Goal: Task Accomplishment & Management: Use online tool/utility

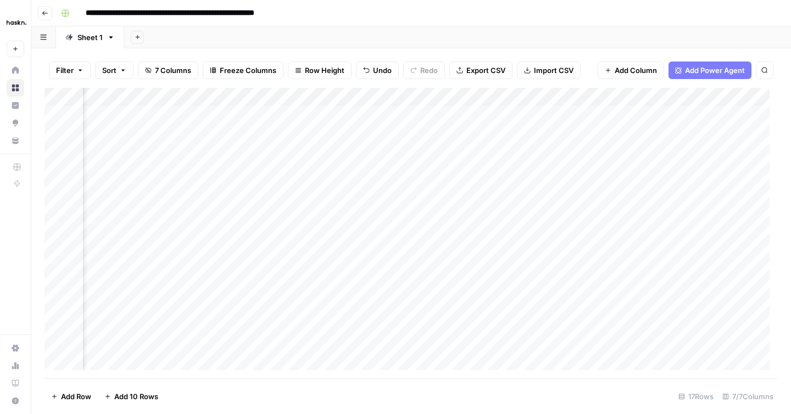
scroll to position [0, 234]
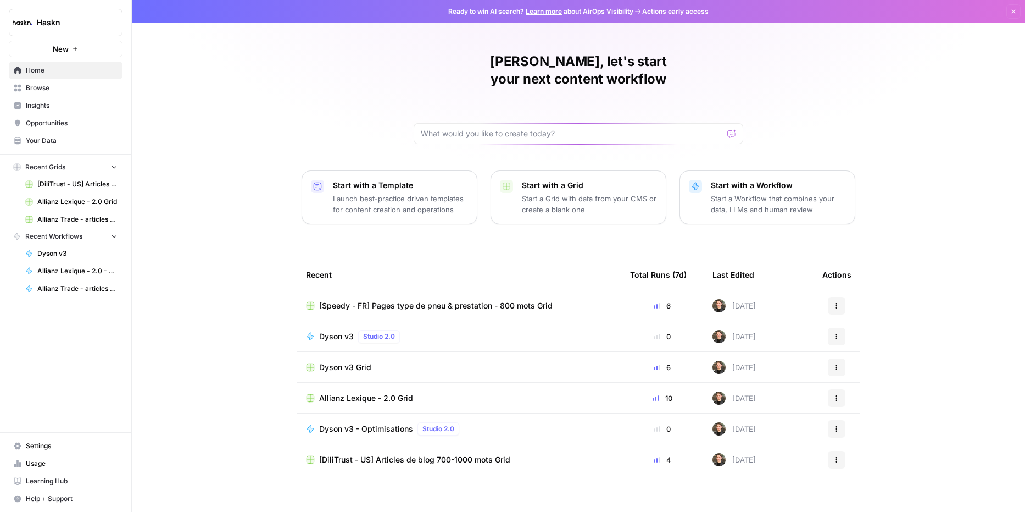
click at [414, 362] on div "Dyson v3 Grid" at bounding box center [459, 367] width 307 height 11
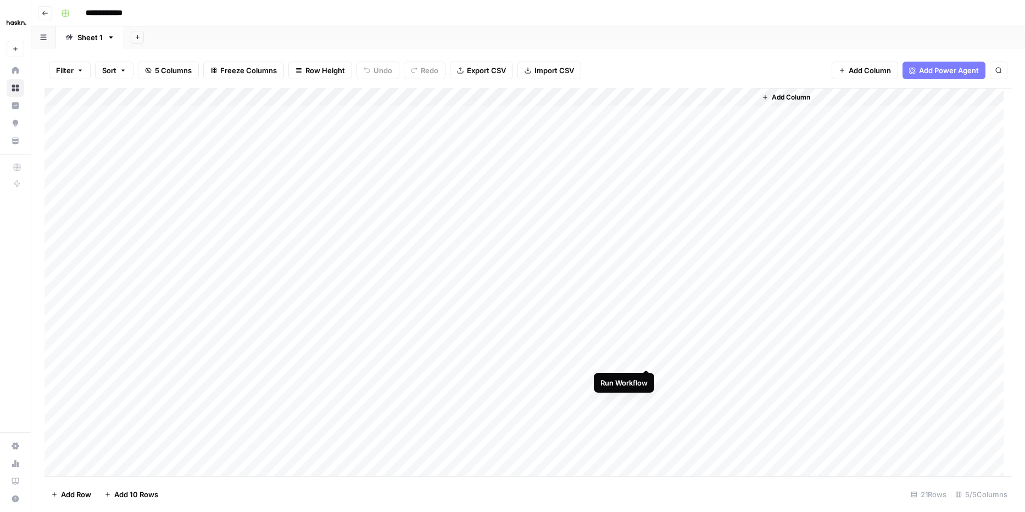
click at [646, 357] on div "Add Column" at bounding box center [529, 282] width 968 height 388
click at [647, 373] on div "Add Column" at bounding box center [529, 282] width 968 height 388
click at [647, 396] on div "Add Column" at bounding box center [529, 282] width 968 height 388
click at [747, 377] on div "Add Column" at bounding box center [529, 282] width 968 height 388
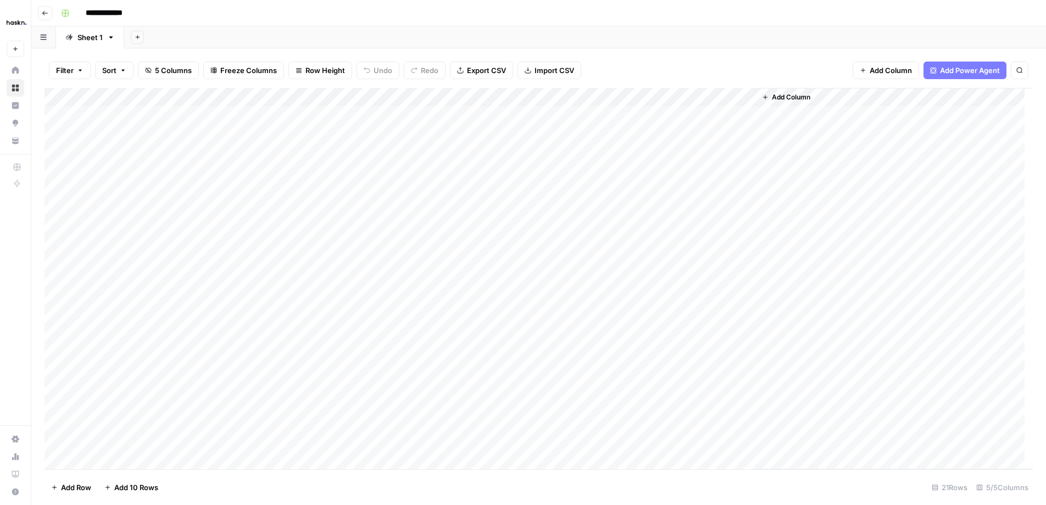
click at [693, 357] on div "Add Column" at bounding box center [539, 278] width 988 height 381
click at [744, 355] on div "Add Column" at bounding box center [539, 278] width 988 height 381
click at [648, 353] on div "Add Column" at bounding box center [539, 278] width 988 height 381
click at [698, 401] on div "Add Column" at bounding box center [539, 278] width 988 height 381
click at [746, 397] on div "Add Column" at bounding box center [539, 278] width 988 height 381
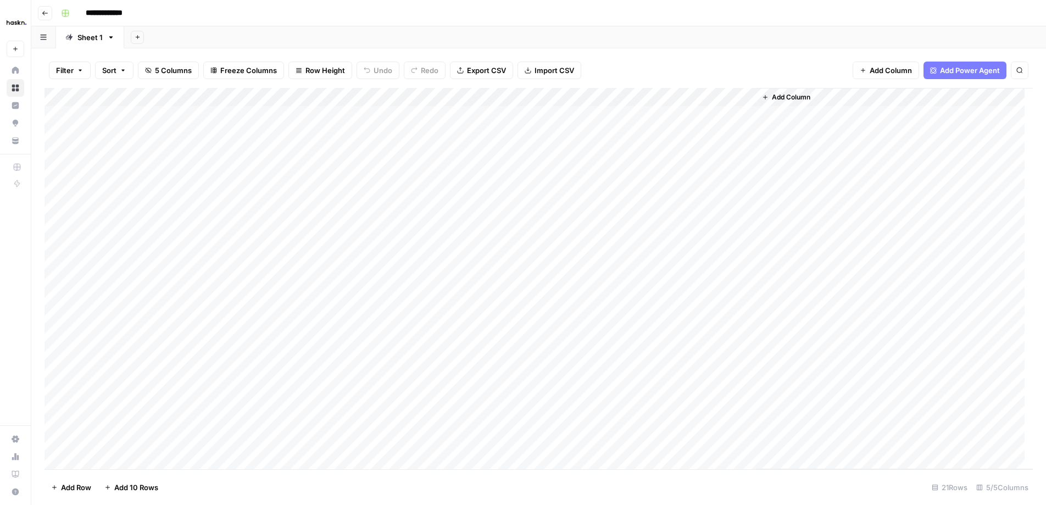
click at [607, 413] on div "Add Column" at bounding box center [539, 278] width 988 height 381
click at [747, 396] on div "Add Column" at bounding box center [539, 278] width 988 height 381
click at [648, 395] on div "Add Column" at bounding box center [539, 278] width 988 height 381
click at [634, 96] on div "Add Column" at bounding box center [539, 278] width 988 height 381
click at [625, 202] on span "Edit Workflow" at bounding box center [627, 204] width 96 height 11
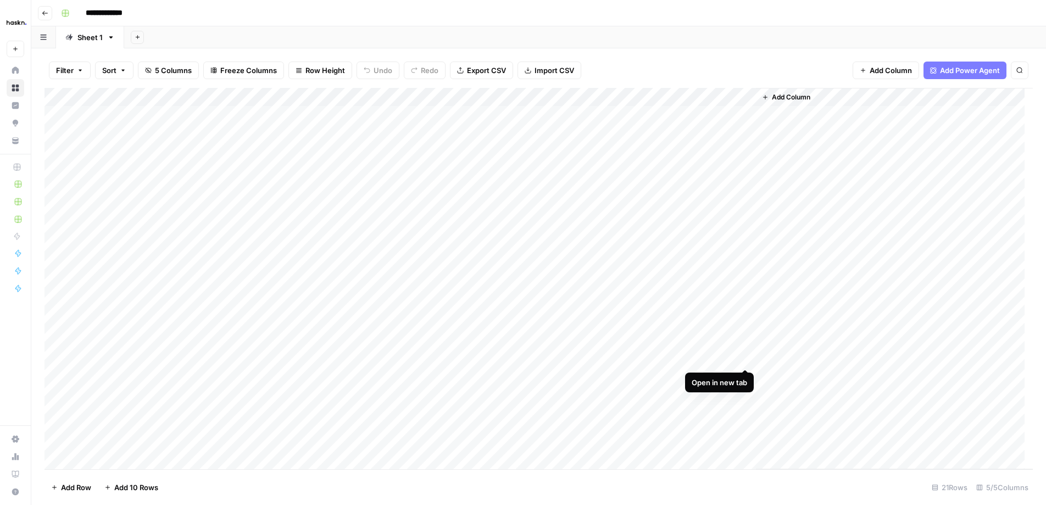
click at [751, 357] on div "Add Column" at bounding box center [539, 278] width 988 height 381
click at [643, 355] on div "Add Column" at bounding box center [539, 278] width 988 height 381
click at [791, 314] on div "Add Column" at bounding box center [894, 278] width 277 height 381
click at [791, 403] on div "Add Column" at bounding box center [894, 278] width 277 height 381
click at [791, 358] on div "Add Column" at bounding box center [894, 278] width 277 height 381
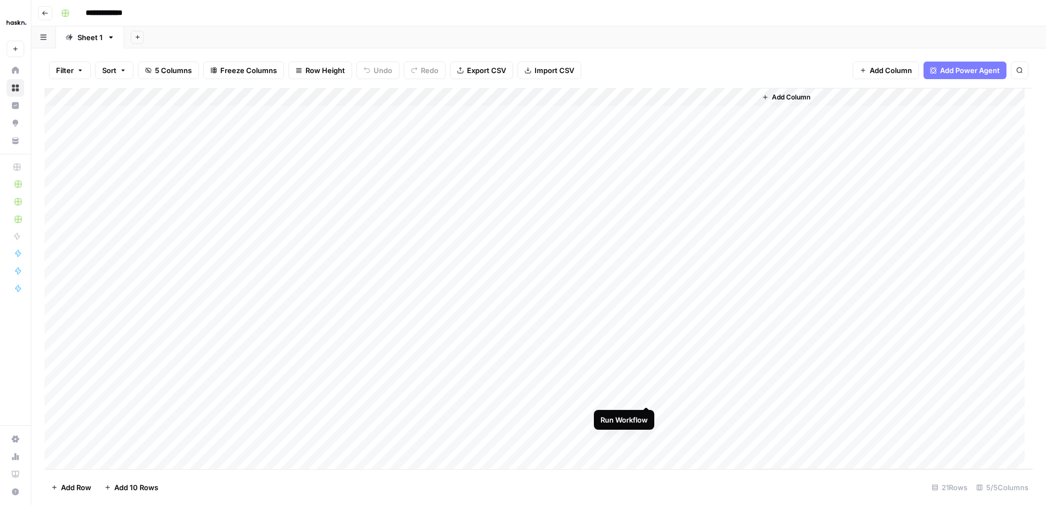
click at [647, 396] on div "Add Column" at bounding box center [539, 278] width 988 height 381
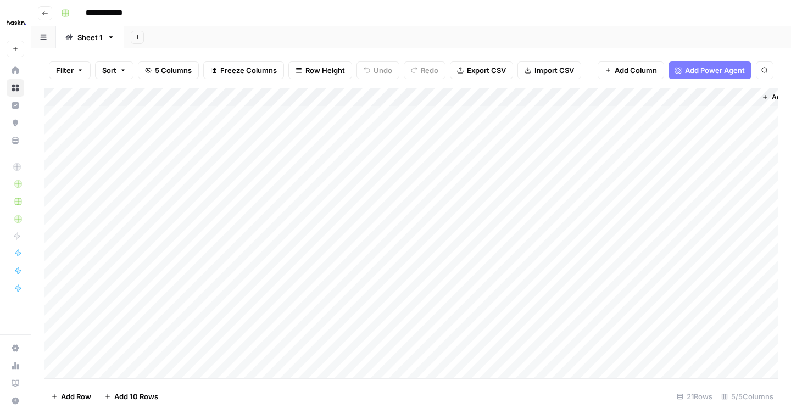
click at [710, 360] on div "Add Column" at bounding box center [412, 233] width 734 height 291
click at [743, 356] on div "Add Column" at bounding box center [412, 233] width 734 height 291
click at [634, 96] on div "Add Column" at bounding box center [412, 233] width 734 height 291
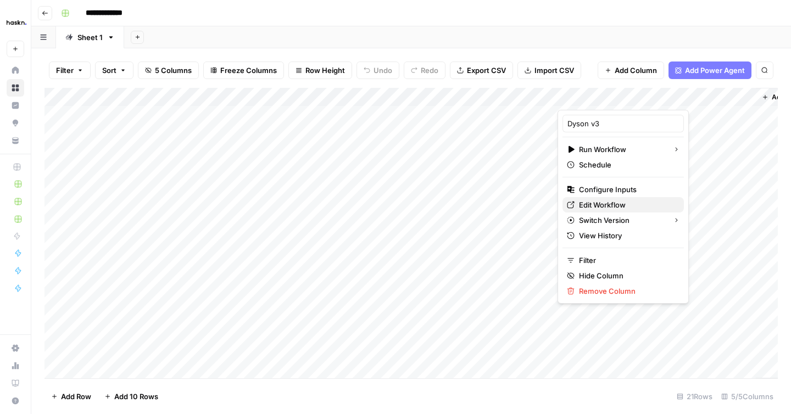
click at [605, 208] on span "Edit Workflow" at bounding box center [627, 204] width 96 height 11
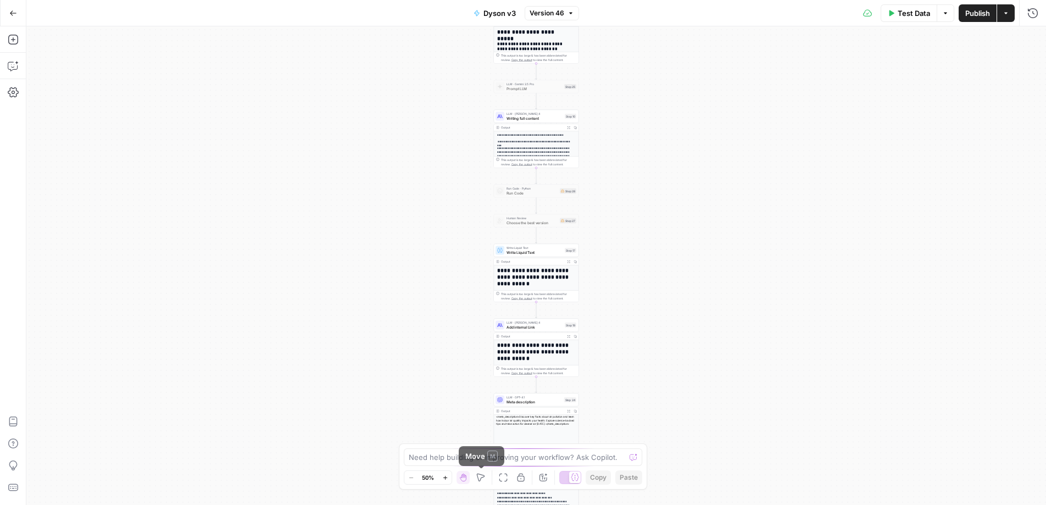
click at [446, 477] on icon "button" at bounding box center [445, 477] width 4 height 4
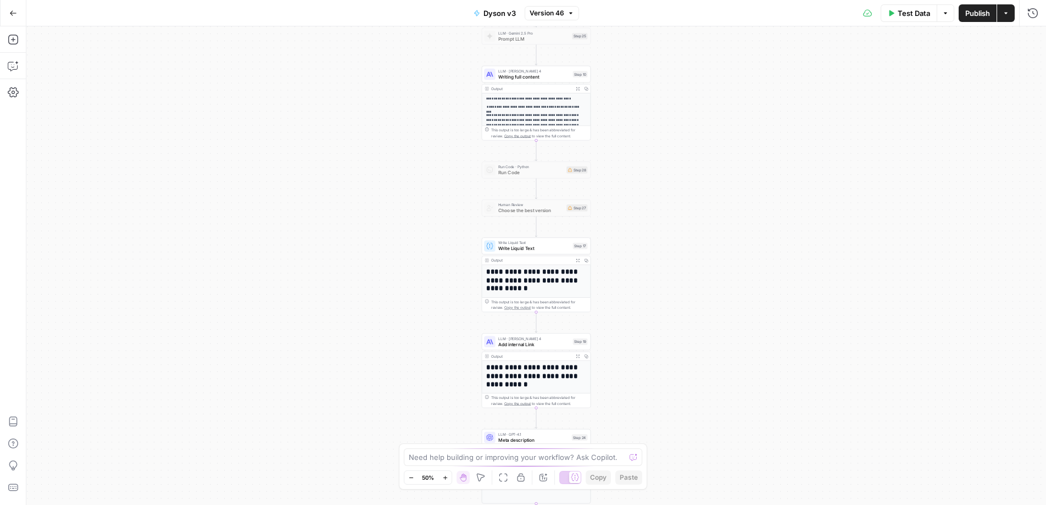
click at [446, 477] on icon "button" at bounding box center [445, 477] width 4 height 4
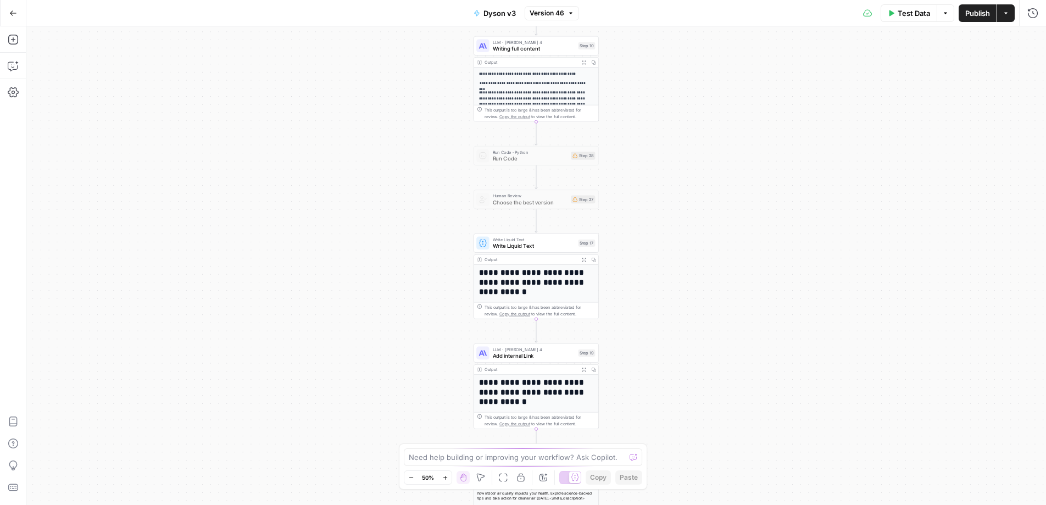
click at [446, 477] on icon "button" at bounding box center [445, 477] width 4 height 4
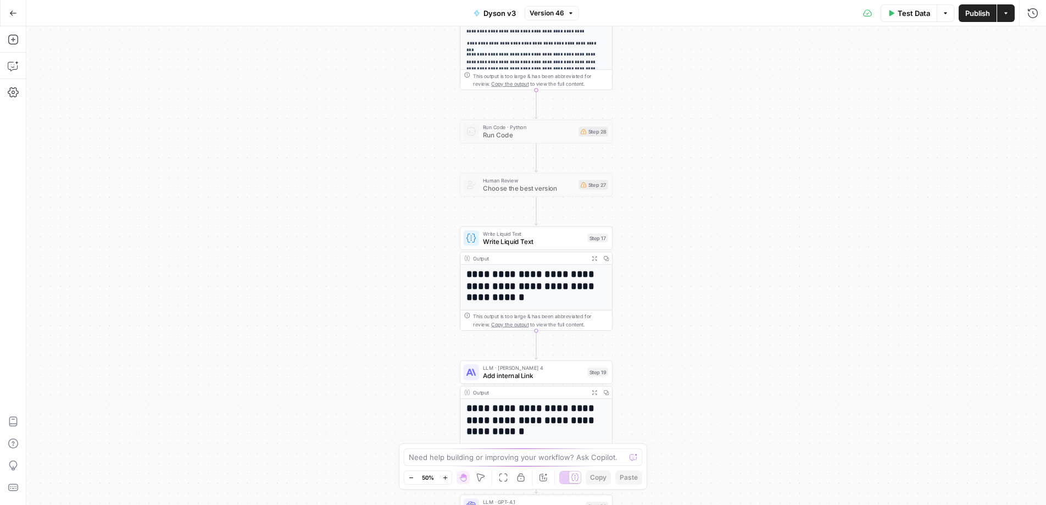
click at [446, 477] on icon "button" at bounding box center [445, 477] width 4 height 4
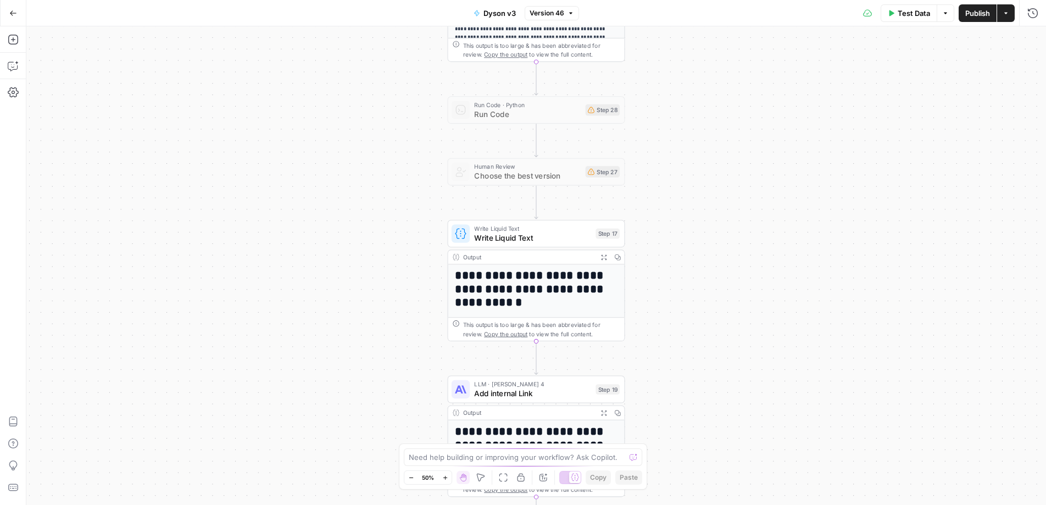
click at [446, 477] on icon "button" at bounding box center [445, 477] width 4 height 4
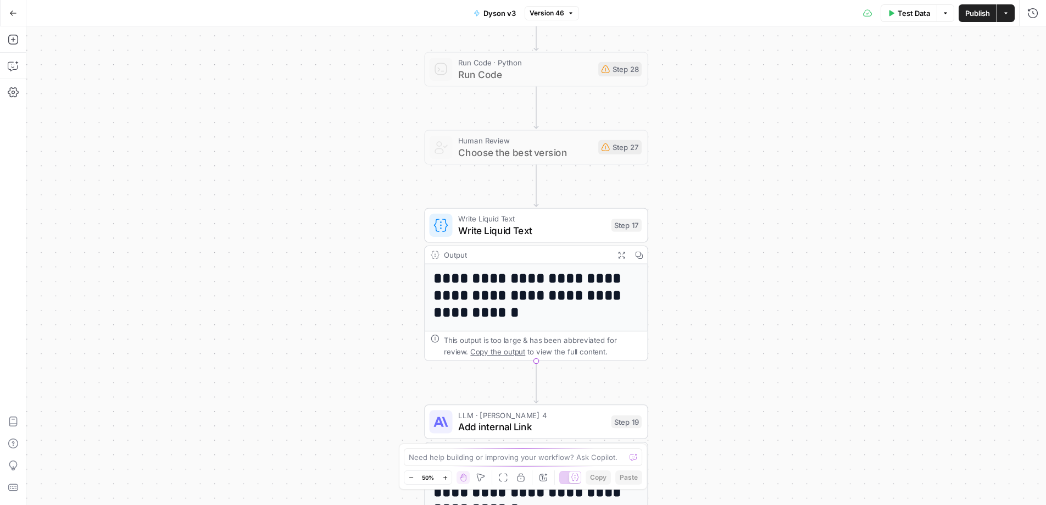
click at [446, 477] on icon "button" at bounding box center [445, 477] width 4 height 4
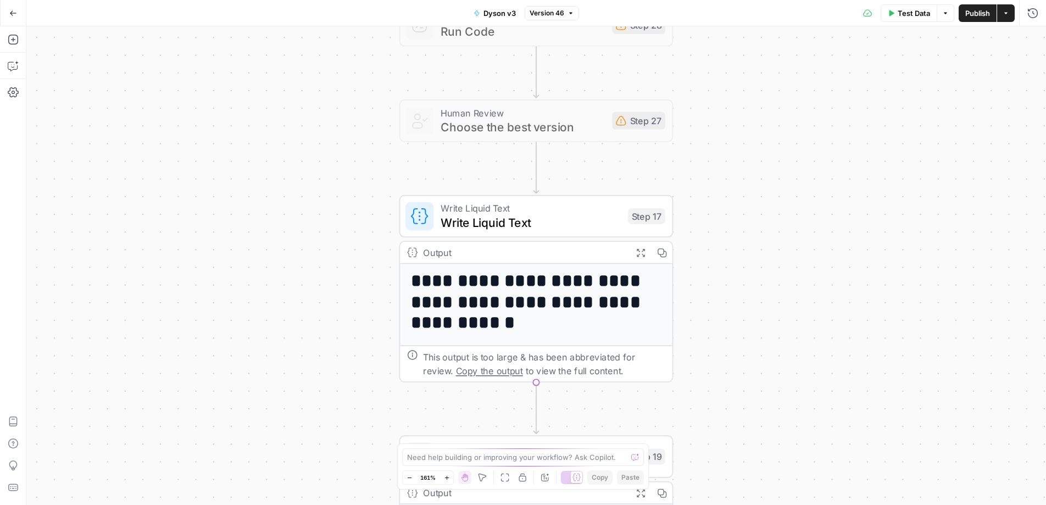
click at [410, 475] on icon "button" at bounding box center [410, 478] width 6 height 6
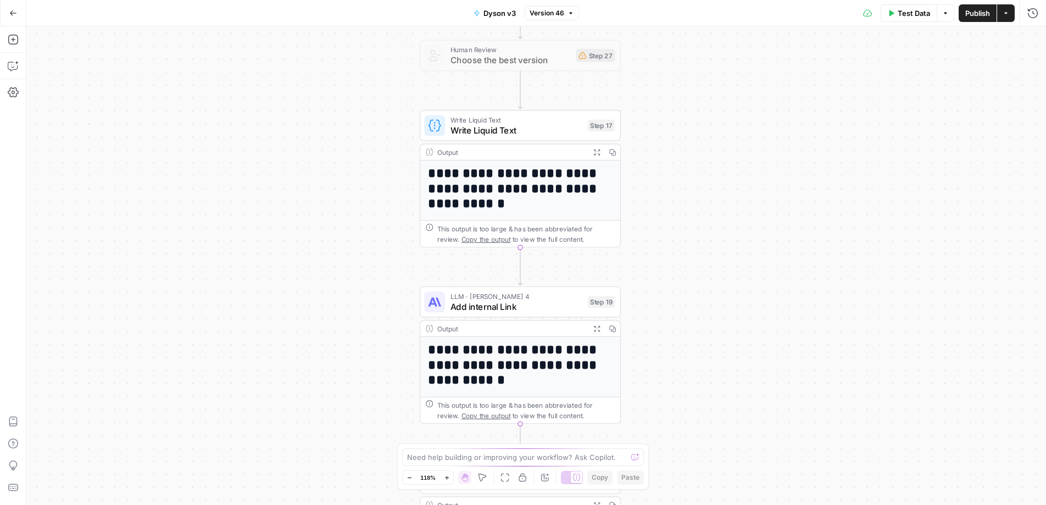
drag, startPoint x: 831, startPoint y: 346, endPoint x: 815, endPoint y: 242, distance: 105.1
click at [815, 242] on div "Workflow Input Settings Inputs Call API Call Anthropic API Step 14 Output Expan…" at bounding box center [536, 265] width 1020 height 479
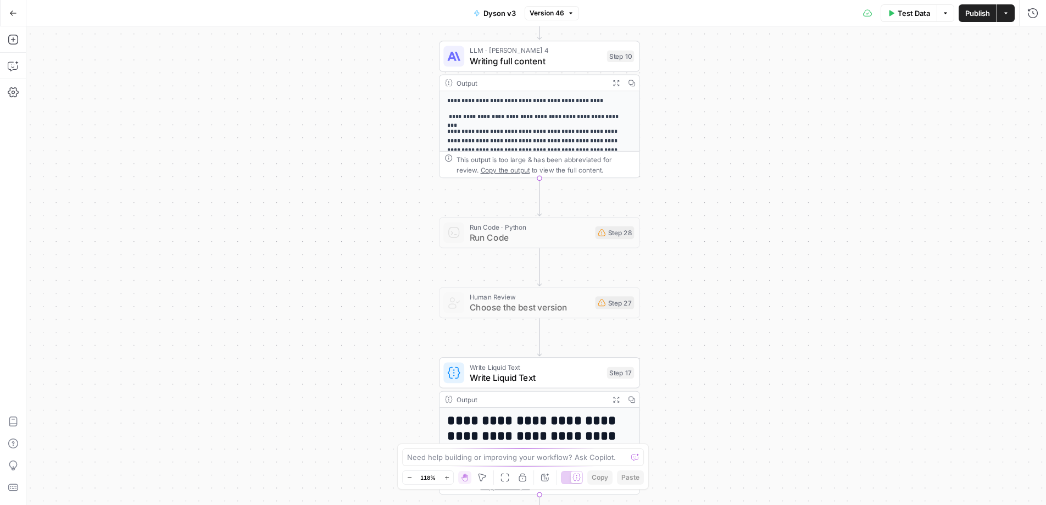
drag, startPoint x: 701, startPoint y: 218, endPoint x: 720, endPoint y: 465, distance: 248.0
click at [720, 465] on div "Workflow Input Settings Inputs Call API Call Anthropic API Step 14 Output Expan…" at bounding box center [536, 265] width 1020 height 479
click at [569, 387] on div "Write Liquid Text Write Liquid Text Step 17 Copy step Delete step Add Note Test" at bounding box center [538, 372] width 201 height 31
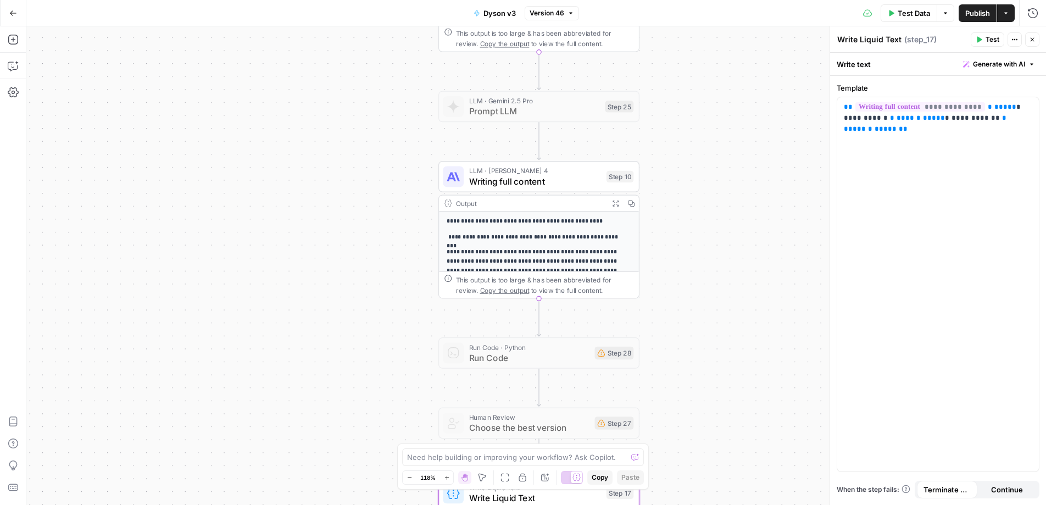
drag, startPoint x: 682, startPoint y: 178, endPoint x: 684, endPoint y: 338, distance: 159.9
click at [684, 338] on div "Workflow Input Settings Inputs Call API Call Anthropic API Step 14 Output Expan…" at bounding box center [536, 265] width 1020 height 479
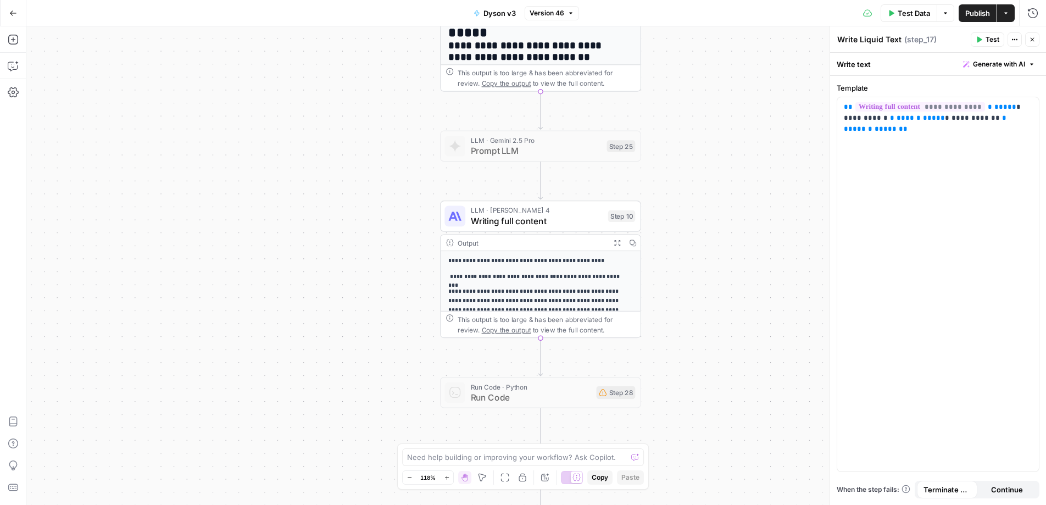
click at [479, 227] on span "Writing full content" at bounding box center [537, 220] width 132 height 13
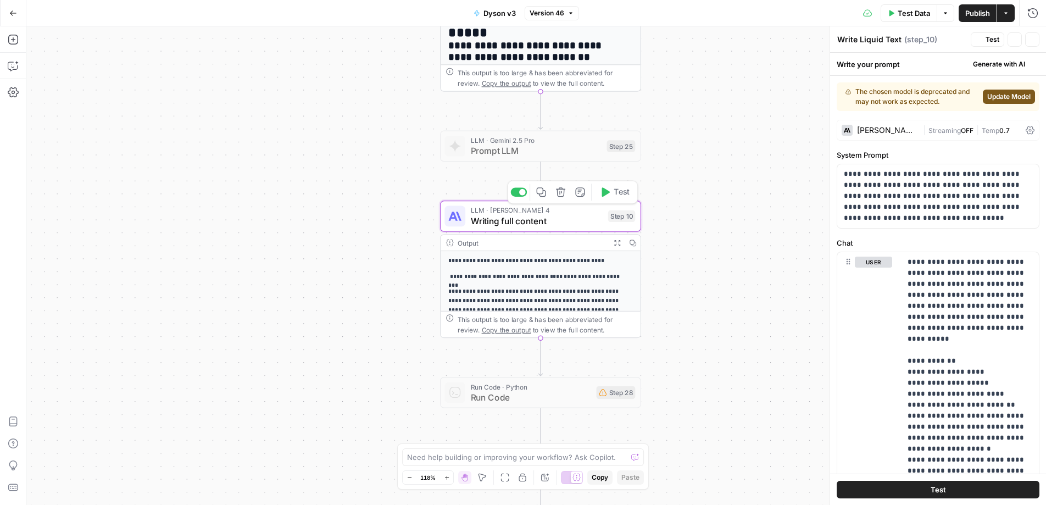
type textarea "Writing full content"
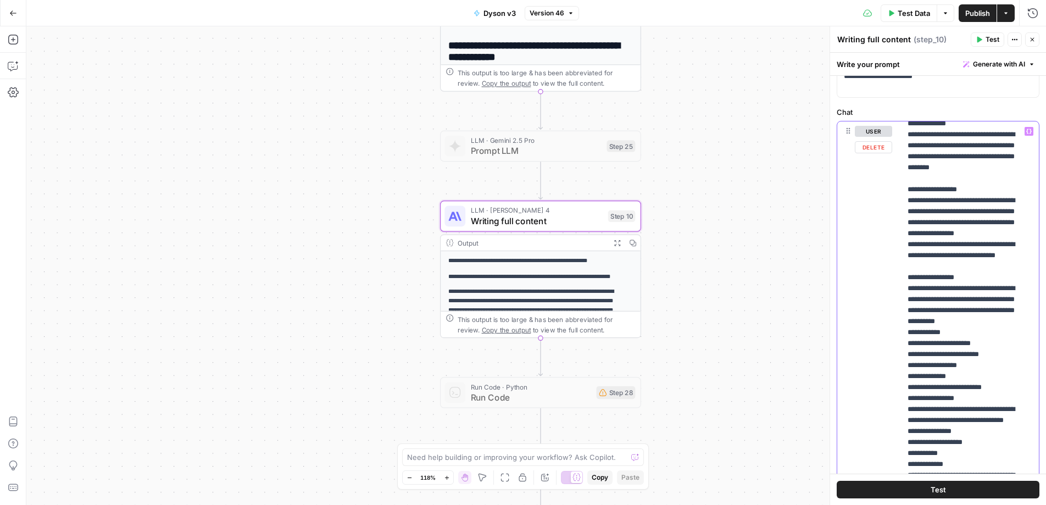
scroll to position [5207, 0]
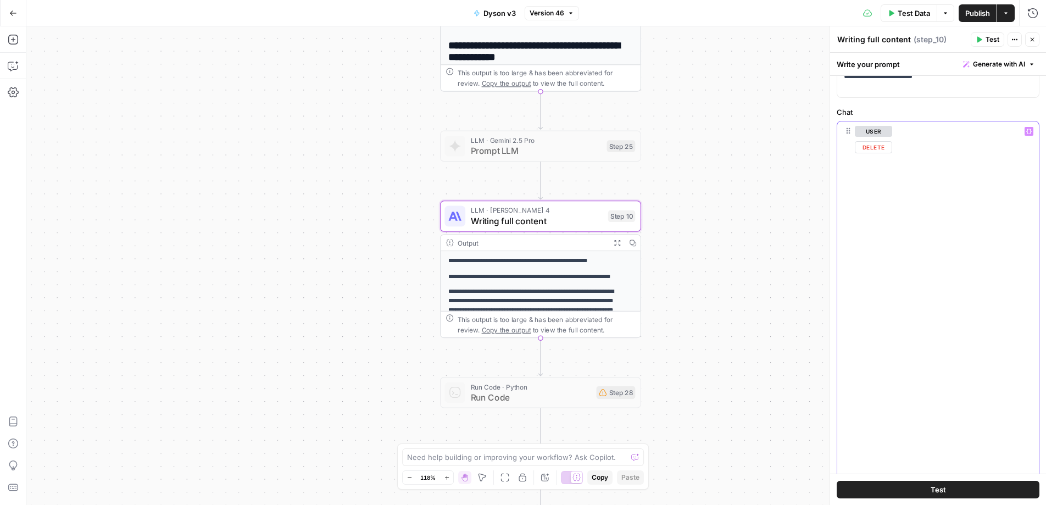
scroll to position [21884, 0]
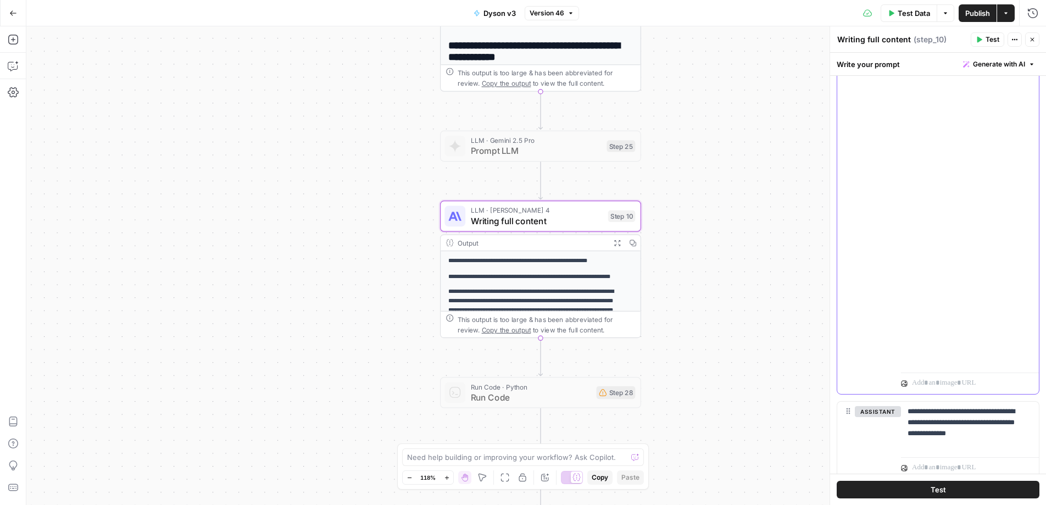
scroll to position [24635, 0]
drag, startPoint x: 908, startPoint y: 118, endPoint x: 996, endPoint y: 315, distance: 216.0
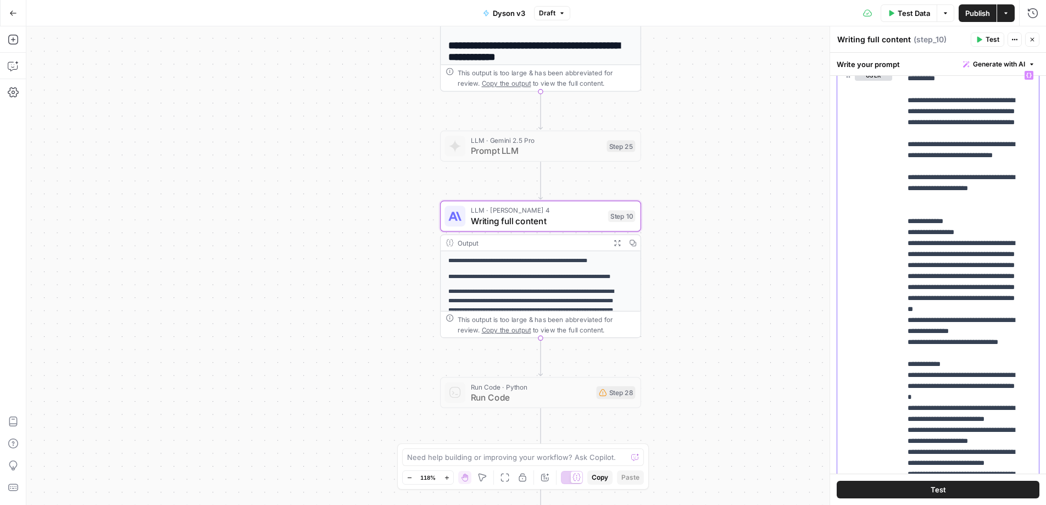
scroll to position [710, 0]
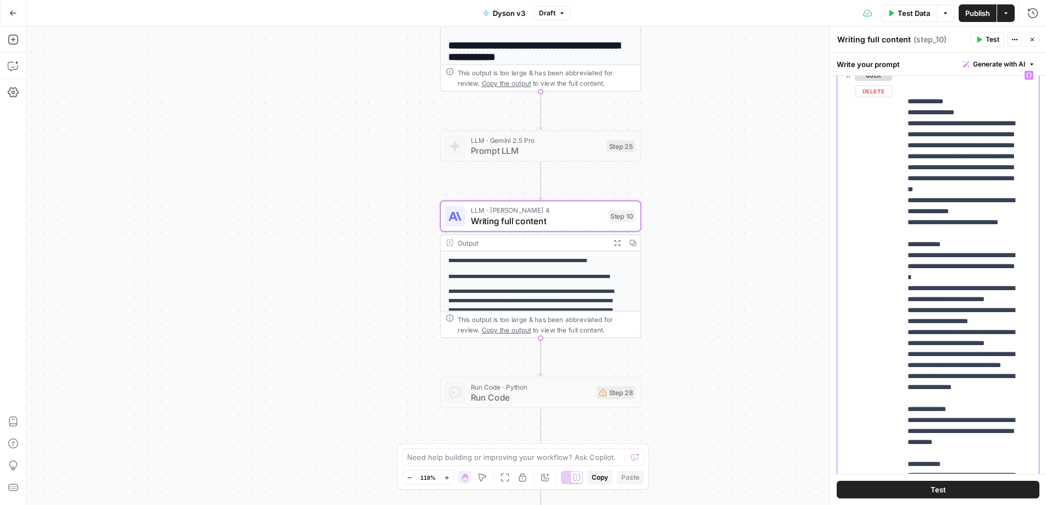
drag, startPoint x: 907, startPoint y: 245, endPoint x: 1010, endPoint y: 266, distance: 105.5
click at [1010, 266] on div "**********" at bounding box center [966, 289] width 130 height 448
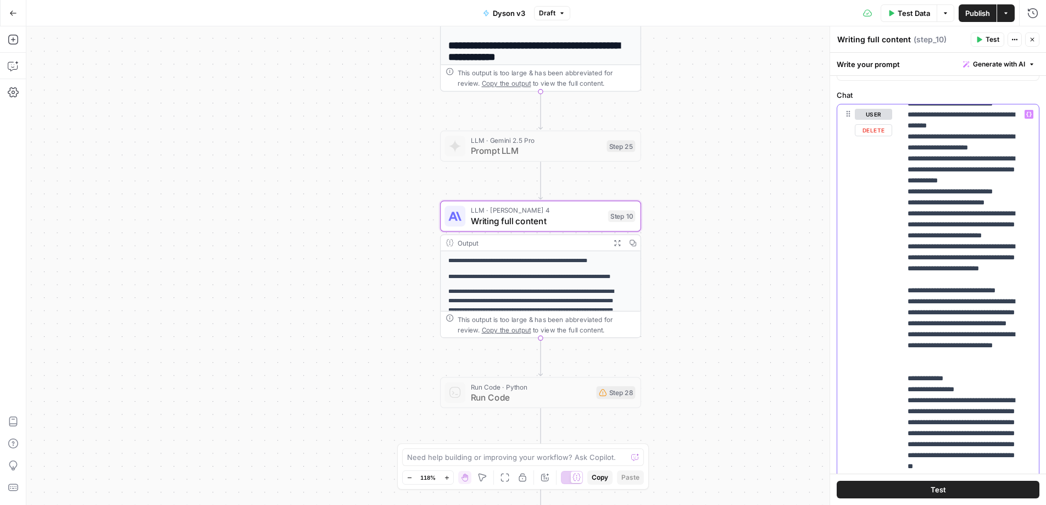
scroll to position [449, 0]
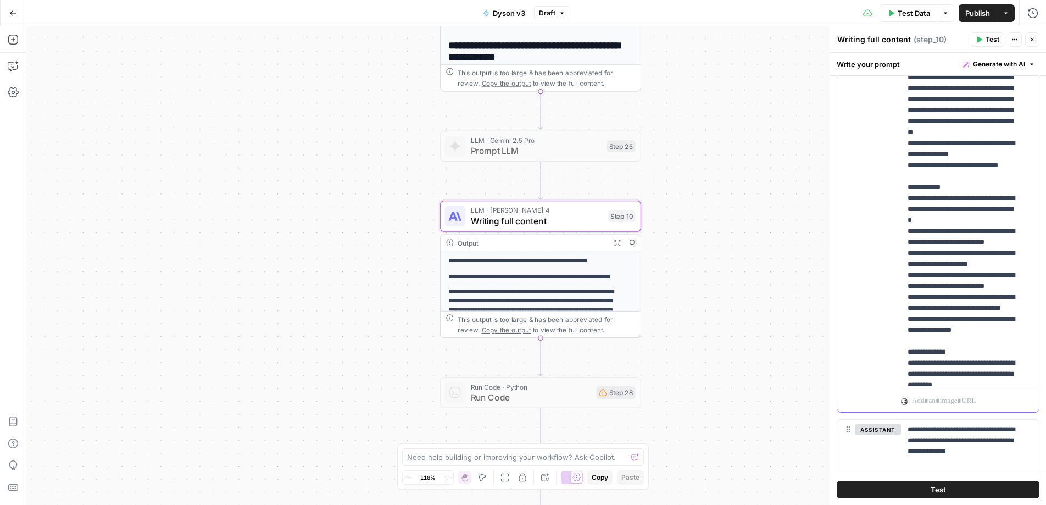
scroll to position [590, 3]
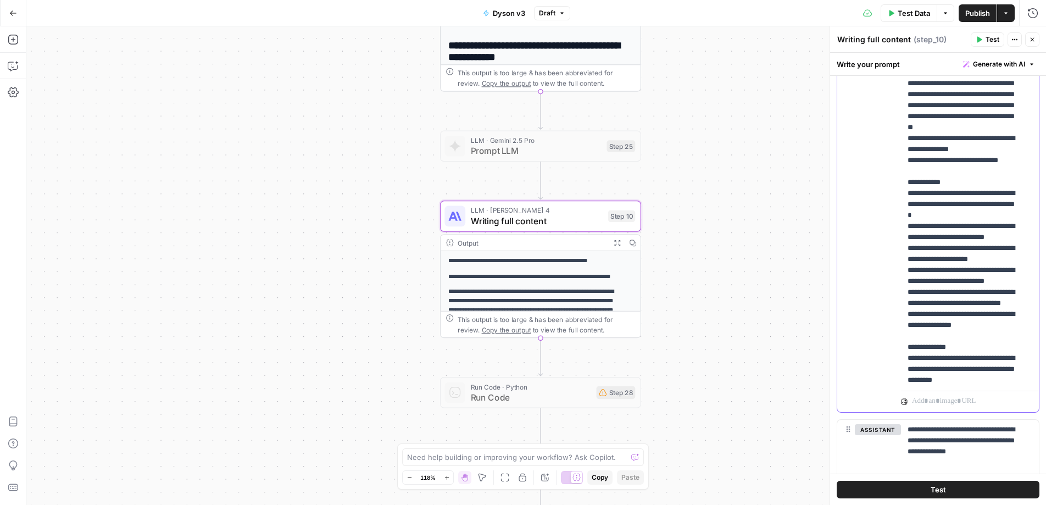
drag, startPoint x: 1016, startPoint y: 295, endPoint x: 993, endPoint y: 162, distance: 135.4
click at [993, 162] on div "**********" at bounding box center [966, 162] width 130 height 448
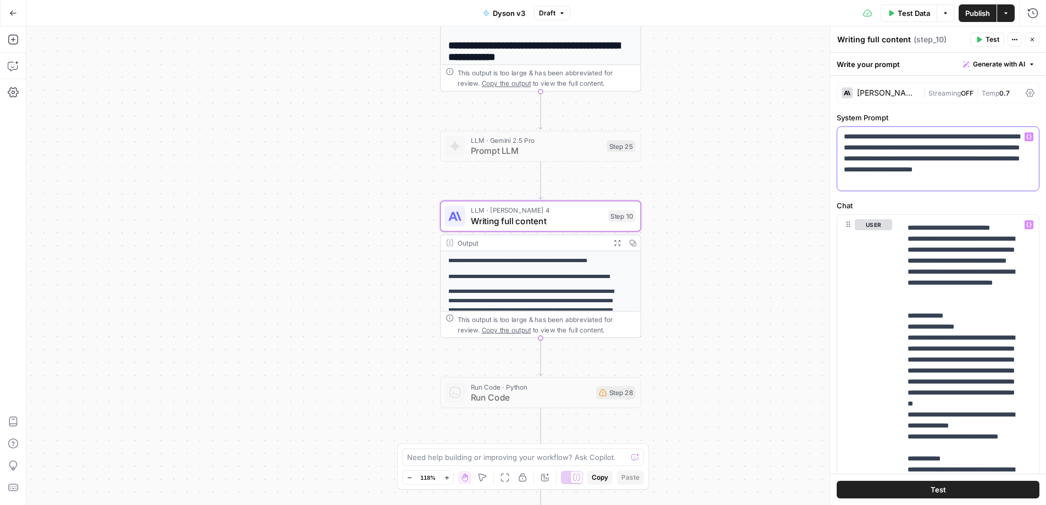
click at [897, 180] on p "**********" at bounding box center [934, 158] width 180 height 55
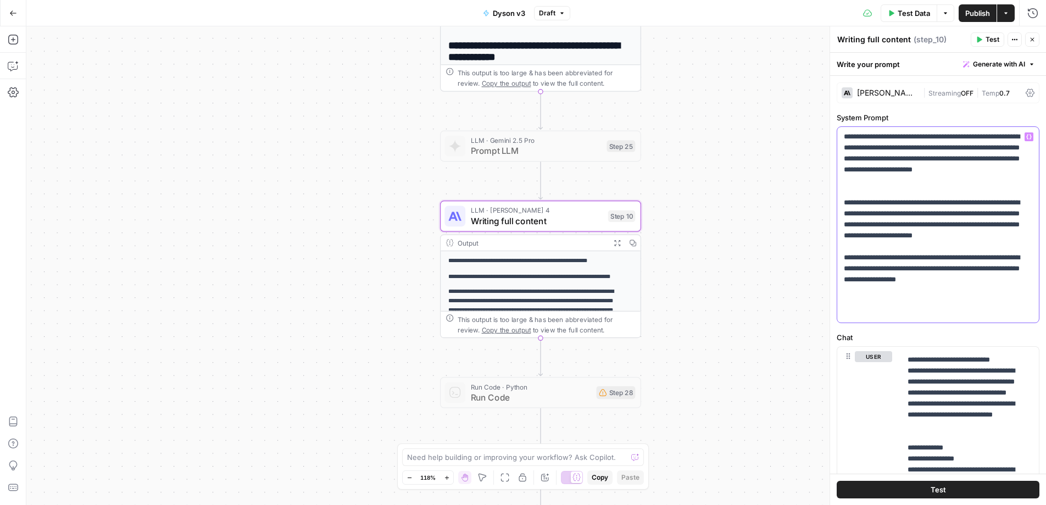
drag, startPoint x: 902, startPoint y: 315, endPoint x: 820, endPoint y: 176, distance: 161.0
click at [820, 176] on body "Haskn New Home Browse Insights Opportunities Your Data Recent Grids [DiliTrust …" at bounding box center [523, 252] width 1046 height 505
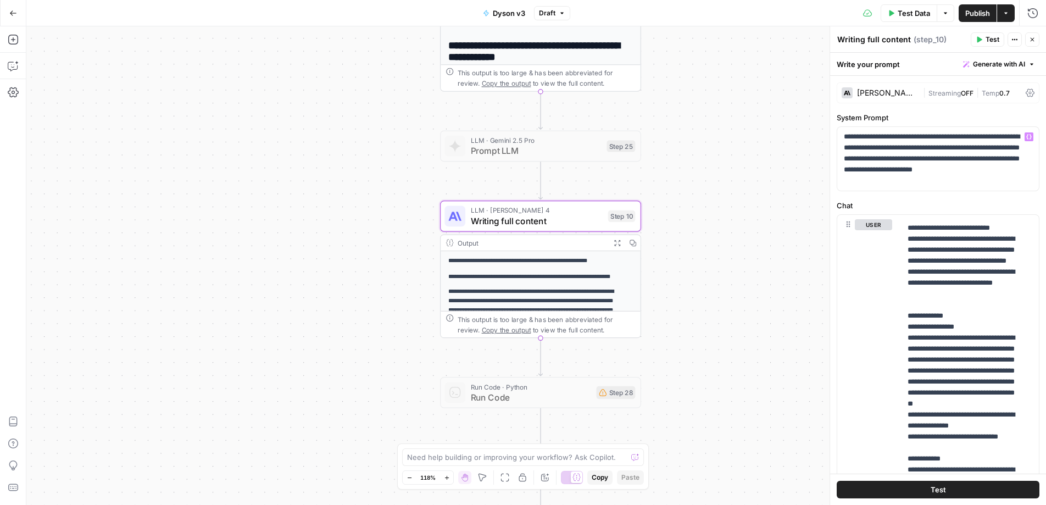
click at [896, 14] on button "Test Data" at bounding box center [909, 13] width 57 height 18
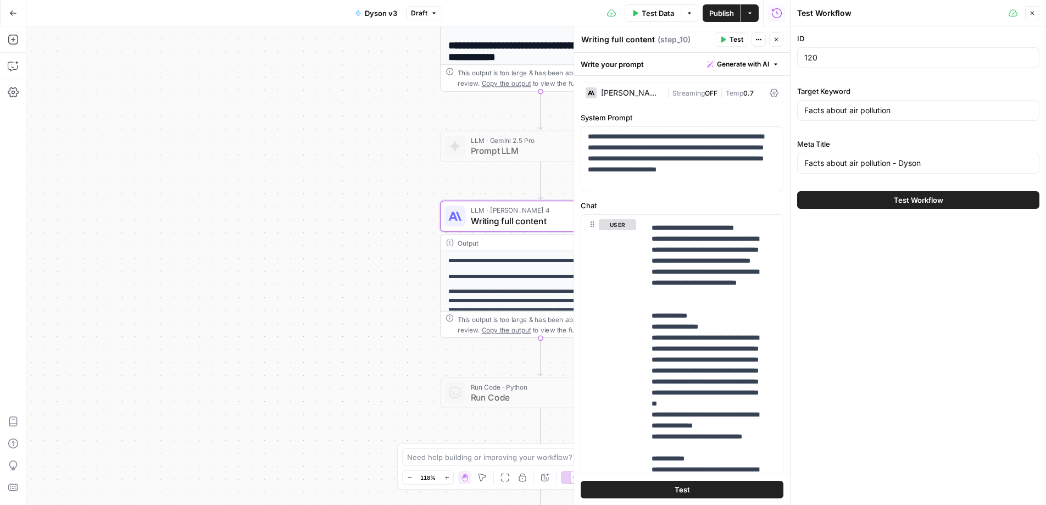
click at [876, 193] on button "Test Workflow" at bounding box center [918, 200] width 242 height 18
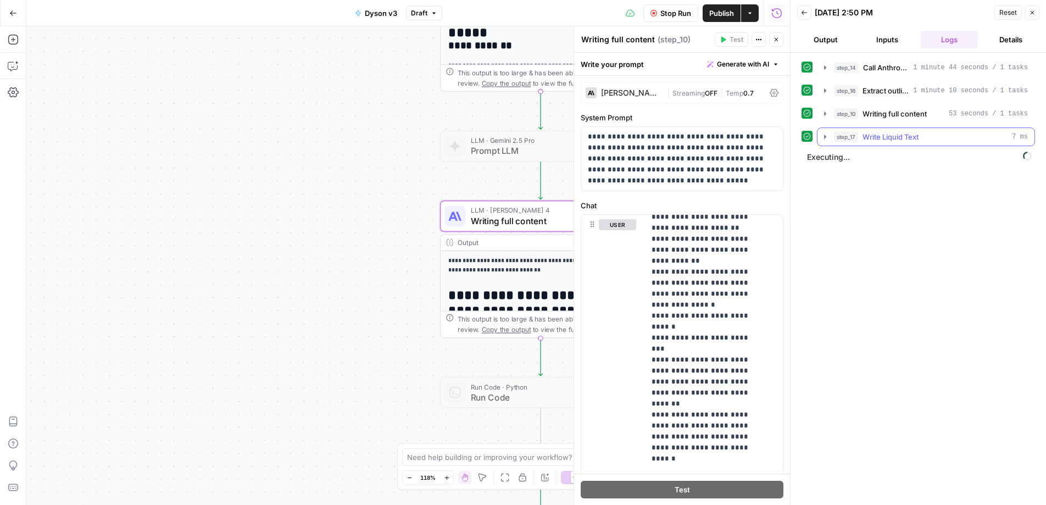
click at [827, 135] on icon "button" at bounding box center [825, 136] width 9 height 9
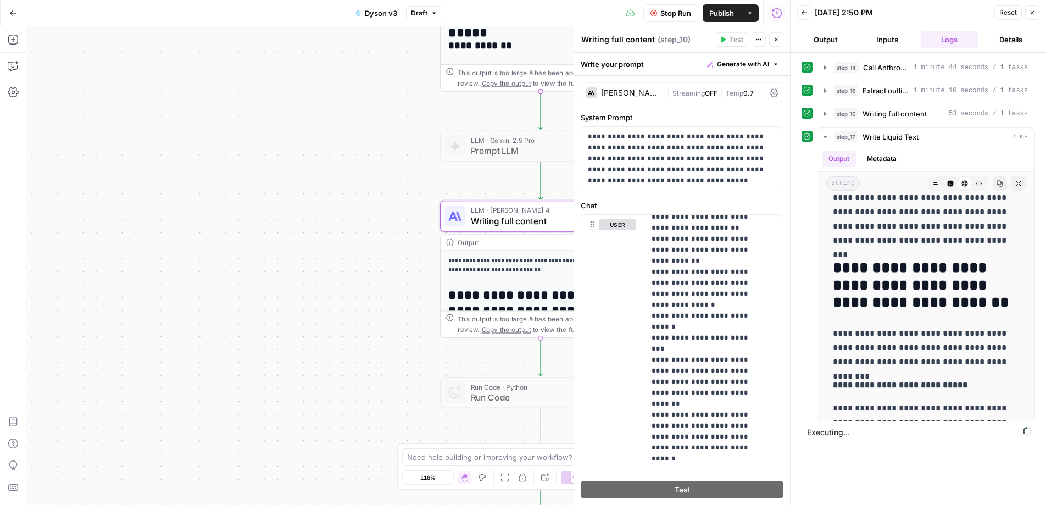
scroll to position [3671, 0]
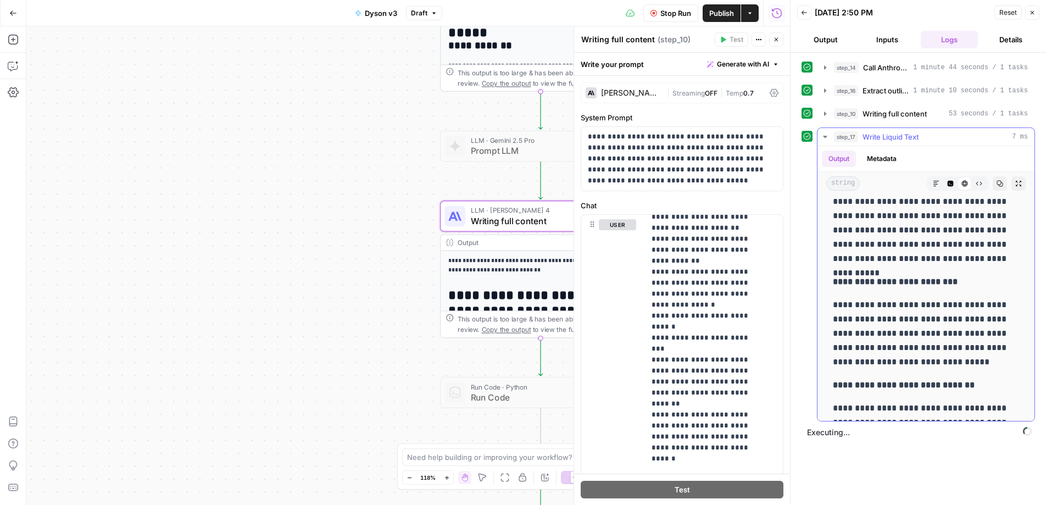
drag, startPoint x: 936, startPoint y: 291, endPoint x: 957, endPoint y: 331, distance: 45.0
click at [957, 331] on p "**********" at bounding box center [922, 333] width 178 height 71
click at [821, 138] on icon "button" at bounding box center [825, 136] width 9 height 9
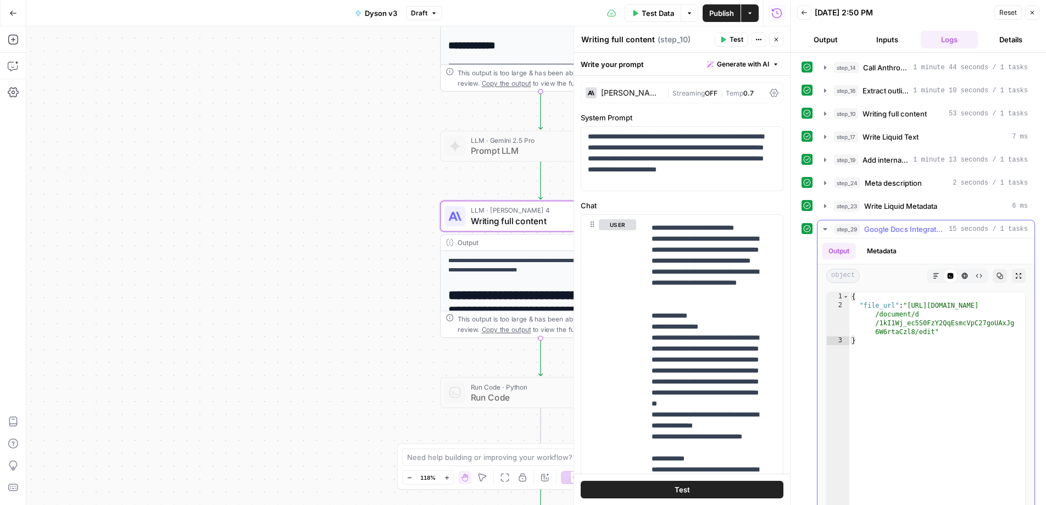
type textarea "**********"
drag, startPoint x: 910, startPoint y: 308, endPoint x: 934, endPoint y: 334, distance: 34.6
click at [934, 334] on div "{ "file_url" : "https://docs.google.com /document/d /1kI1Wj_ec5S0FzY2QqEsmcVpC2…" at bounding box center [937, 409] width 176 height 234
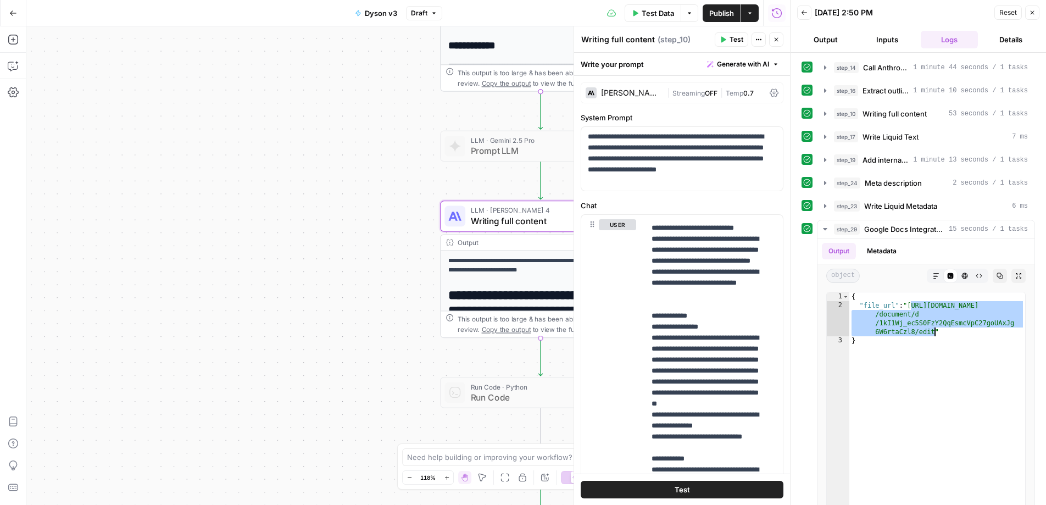
click at [1036, 9] on button "Close" at bounding box center [1032, 12] width 14 height 14
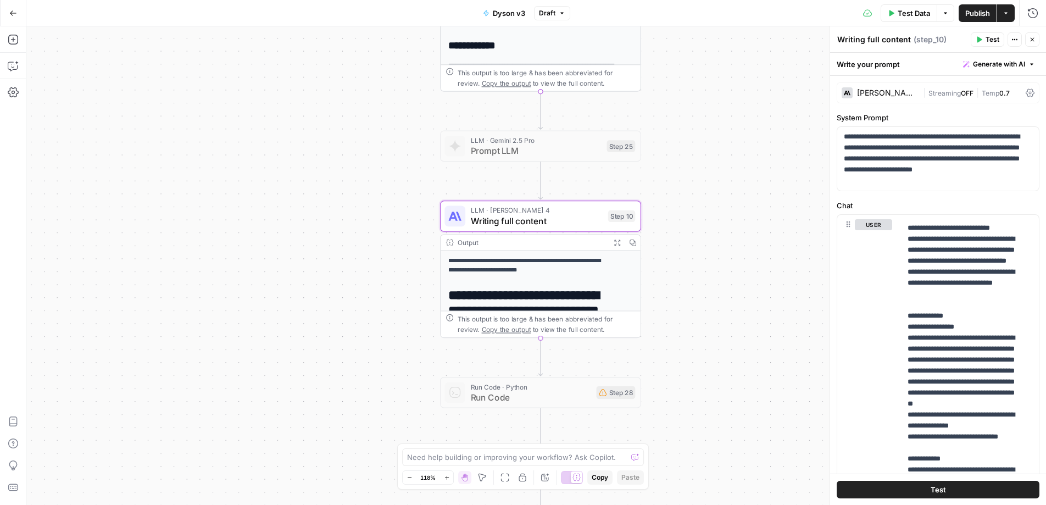
click at [978, 13] on span "Publish" at bounding box center [977, 13] width 25 height 11
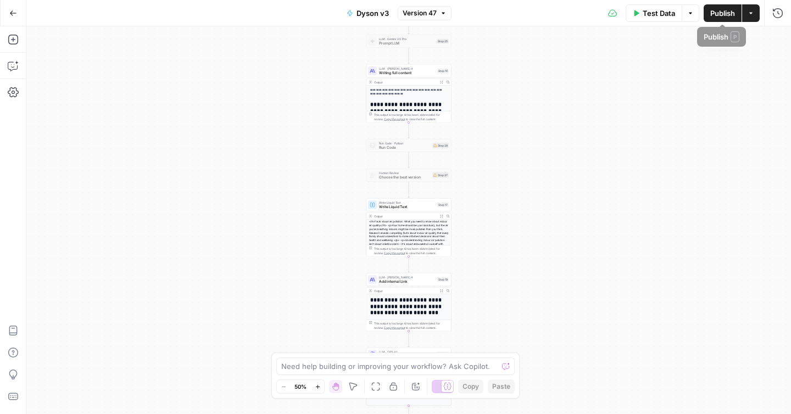
click at [656, 18] on span "Test Data" at bounding box center [659, 13] width 32 height 11
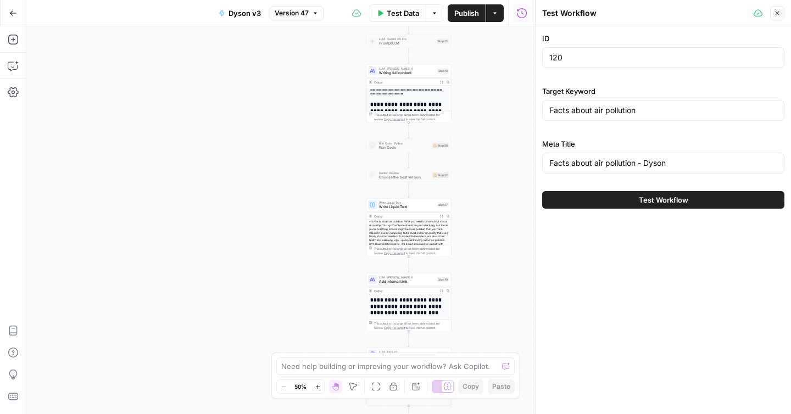
click at [642, 197] on span "Test Workflow" at bounding box center [663, 200] width 49 height 11
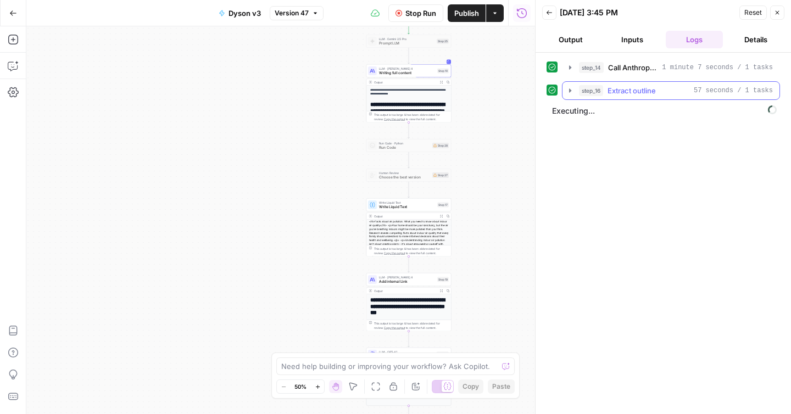
click at [568, 93] on icon "button" at bounding box center [570, 90] width 9 height 9
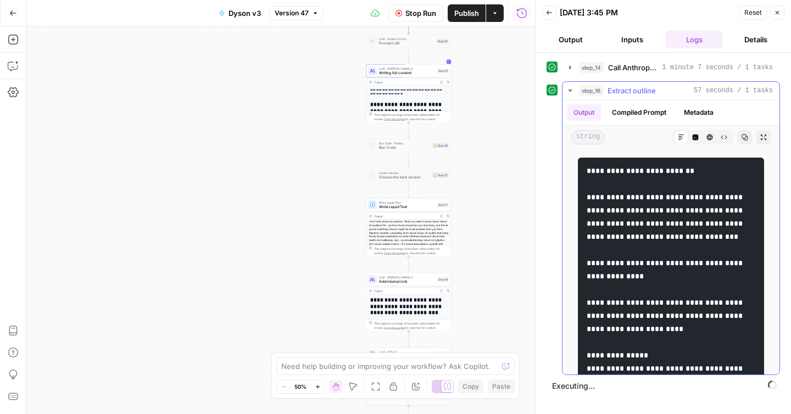
click at [568, 92] on icon "button" at bounding box center [570, 90] width 9 height 9
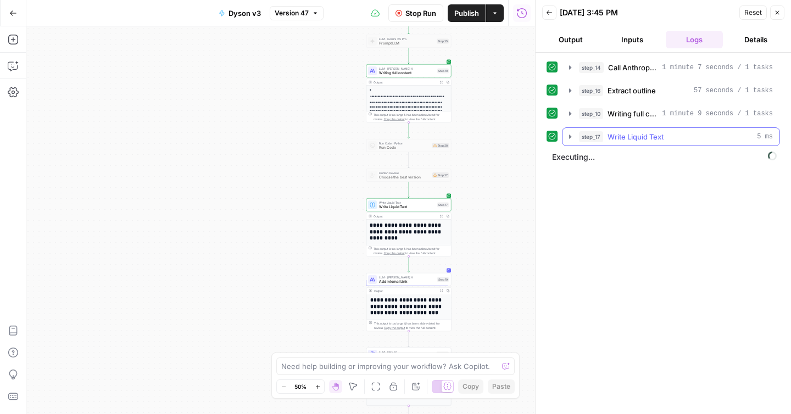
click at [568, 137] on icon "button" at bounding box center [570, 136] width 9 height 9
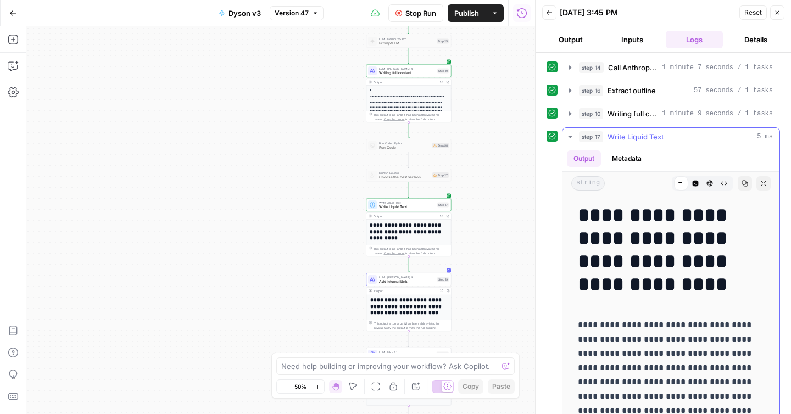
scroll to position [7, 0]
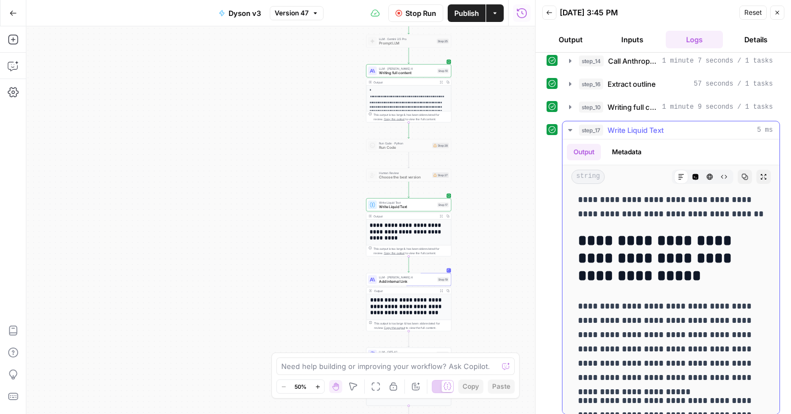
drag, startPoint x: 645, startPoint y: 277, endPoint x: 616, endPoint y: 414, distance: 139.8
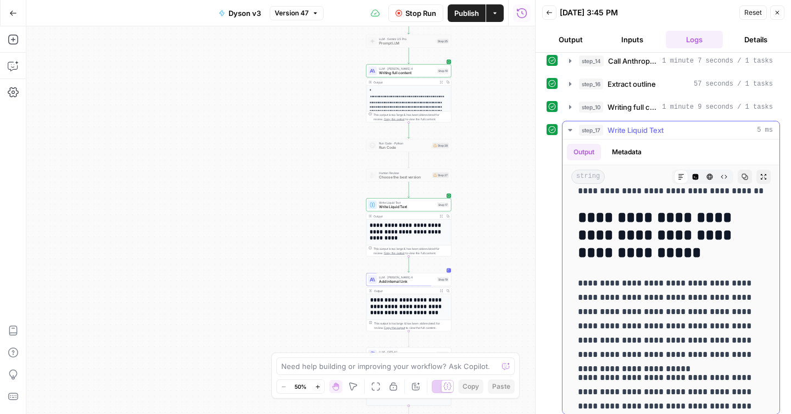
click at [639, 357] on p "**********" at bounding box center [671, 319] width 186 height 86
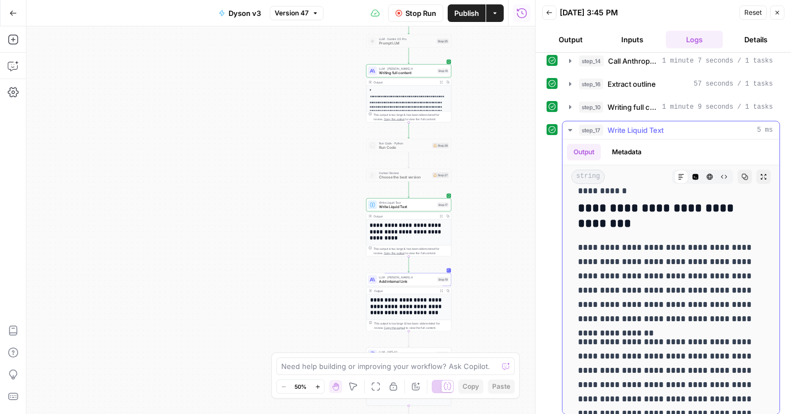
scroll to position [1368, 0]
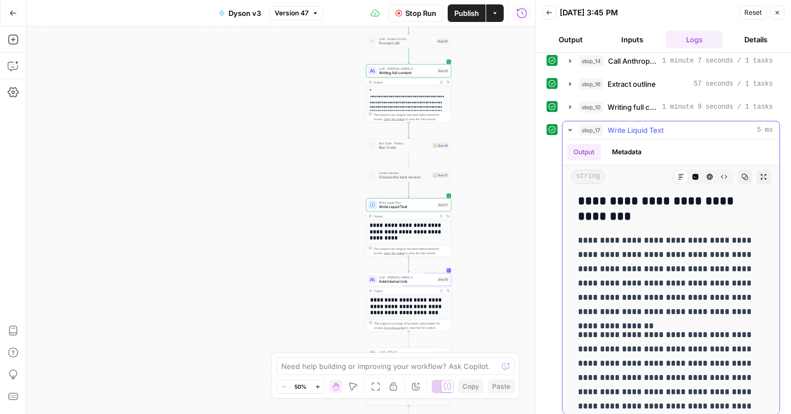
drag, startPoint x: 639, startPoint y: 357, endPoint x: 640, endPoint y: 379, distance: 21.5
click at [640, 379] on p "**********" at bounding box center [671, 378] width 186 height 100
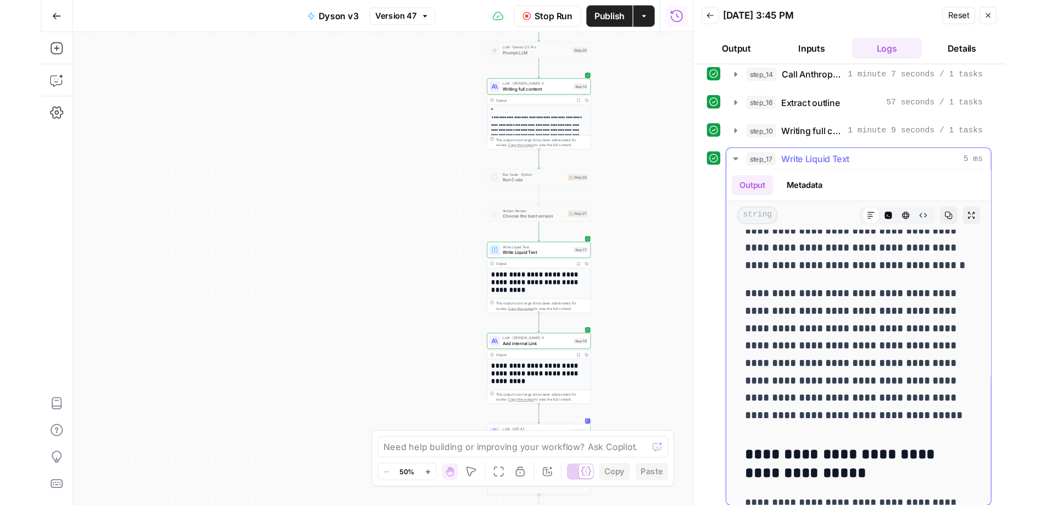
scroll to position [2374, 0]
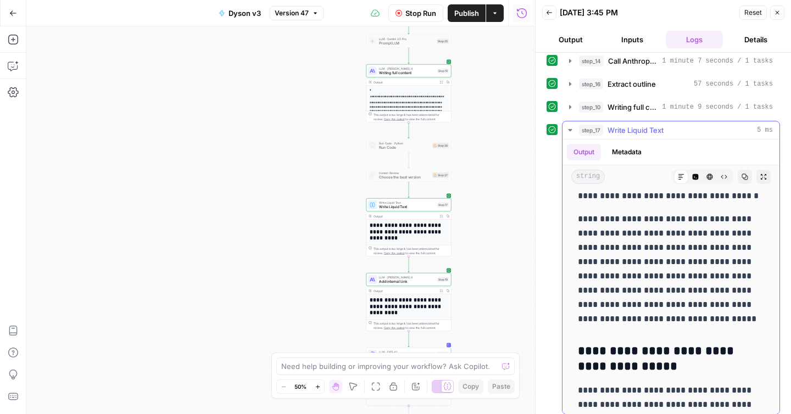
drag, startPoint x: 739, startPoint y: 254, endPoint x: 684, endPoint y: 412, distance: 167.0
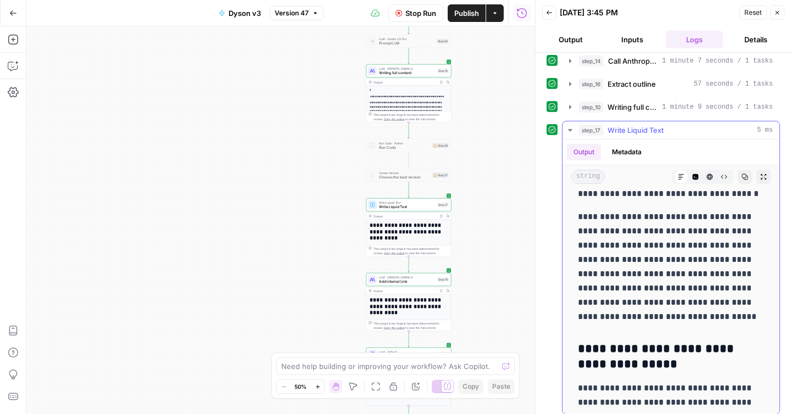
click at [690, 347] on h3 "**********" at bounding box center [671, 357] width 186 height 31
click at [568, 129] on icon "button" at bounding box center [570, 130] width 9 height 9
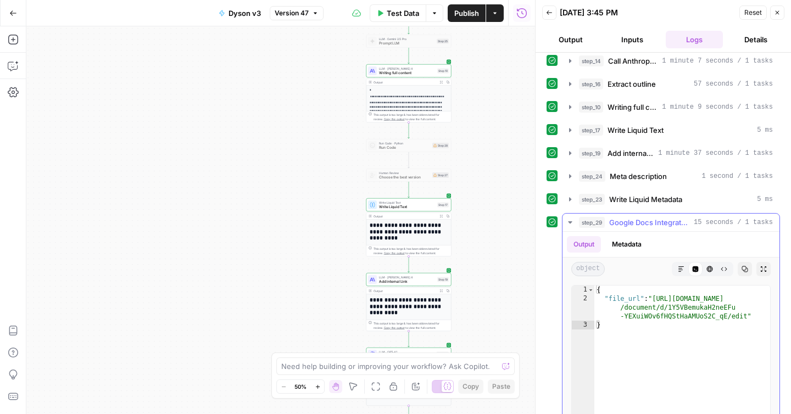
type textarea "**********"
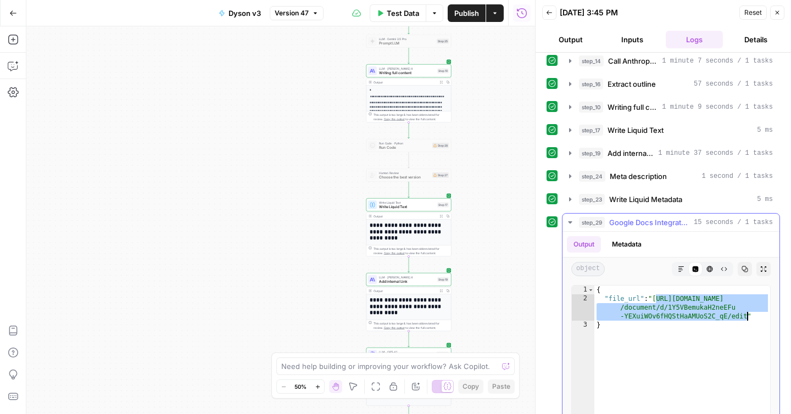
drag, startPoint x: 656, startPoint y: 298, endPoint x: 749, endPoint y: 316, distance: 94.6
click at [749, 316] on div "{ "file_url" : "https://docs.google.com /document/d/1Y5VBemukaH2neEFu -YEXuiWOv…" at bounding box center [682, 403] width 176 height 234
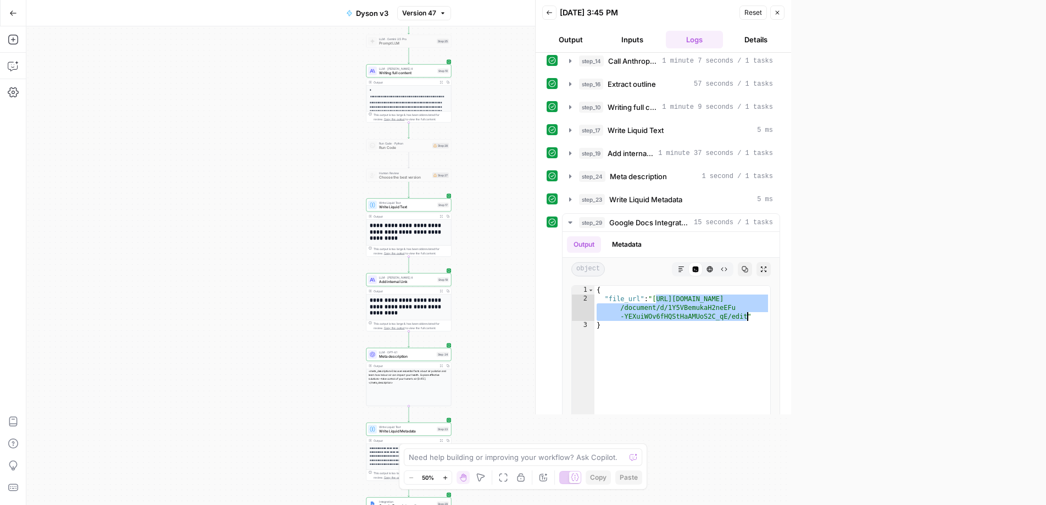
scroll to position [7, 0]
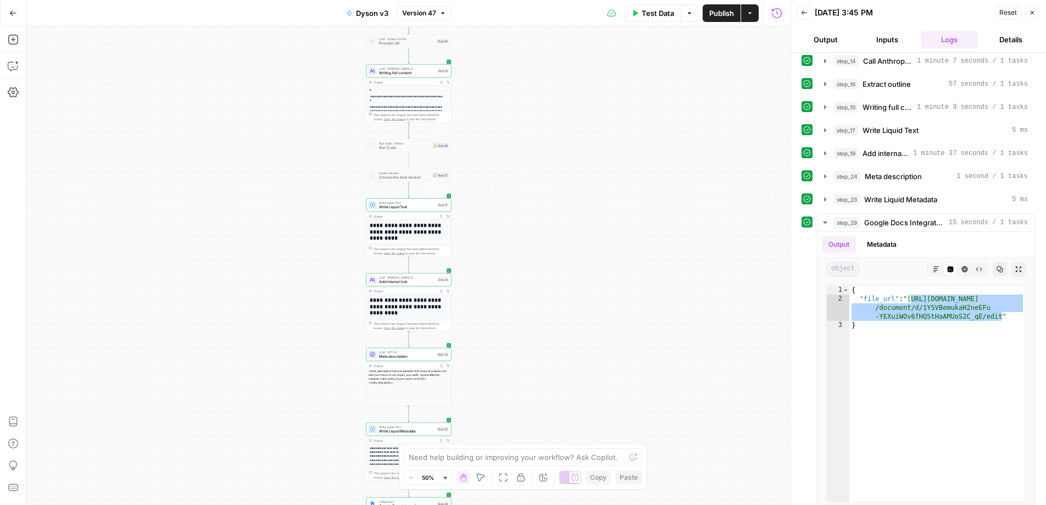
click at [791, 14] on button "Back" at bounding box center [804, 12] width 14 height 14
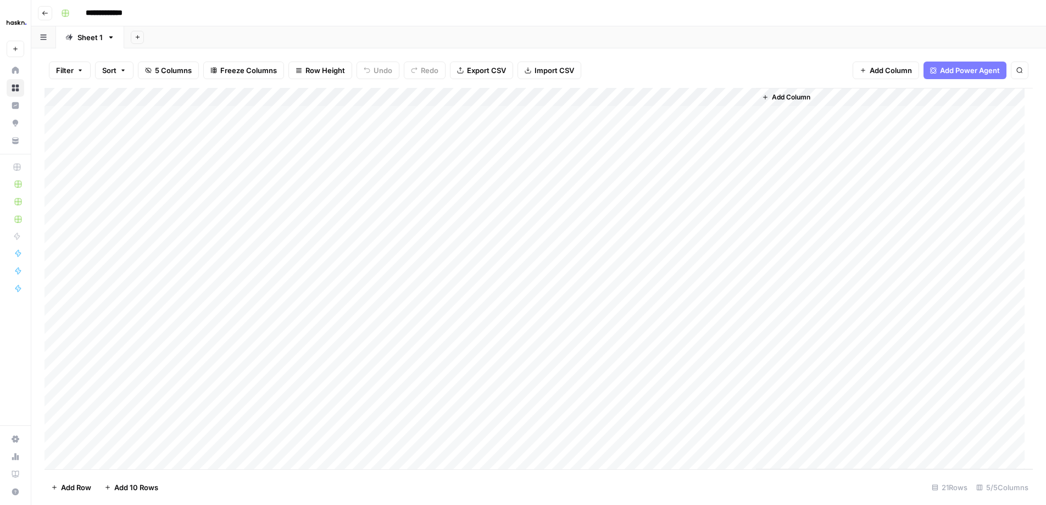
click at [681, 391] on div "Add Column" at bounding box center [539, 278] width 988 height 381
click at [743, 396] on div "Add Column" at bounding box center [539, 278] width 988 height 381
